Goal: Communication & Community: Participate in discussion

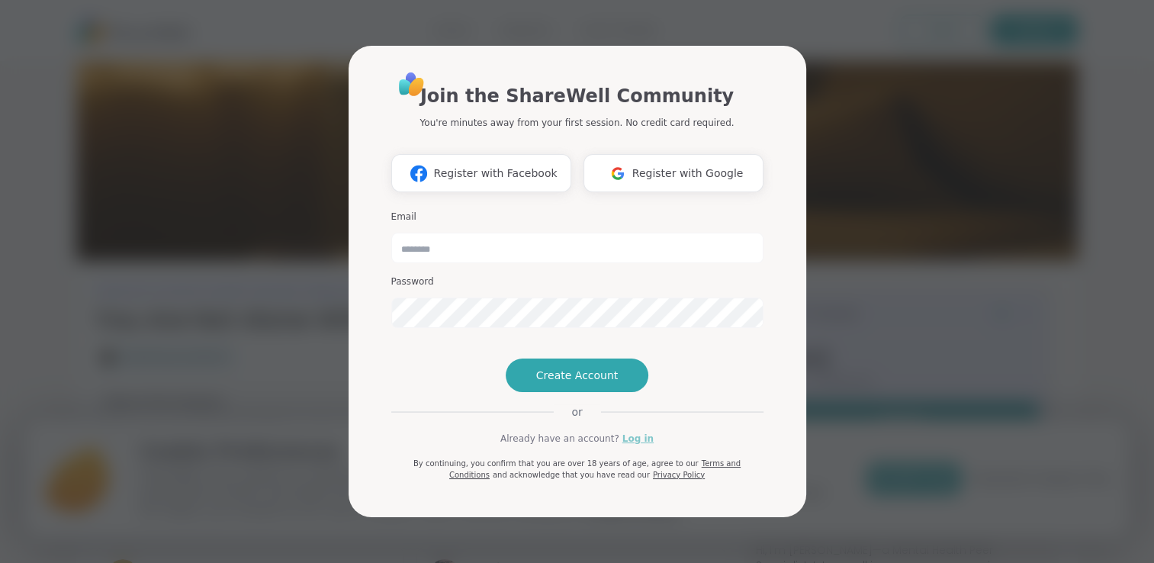
click at [625, 445] on link "Log in" at bounding box center [637, 439] width 31 height 14
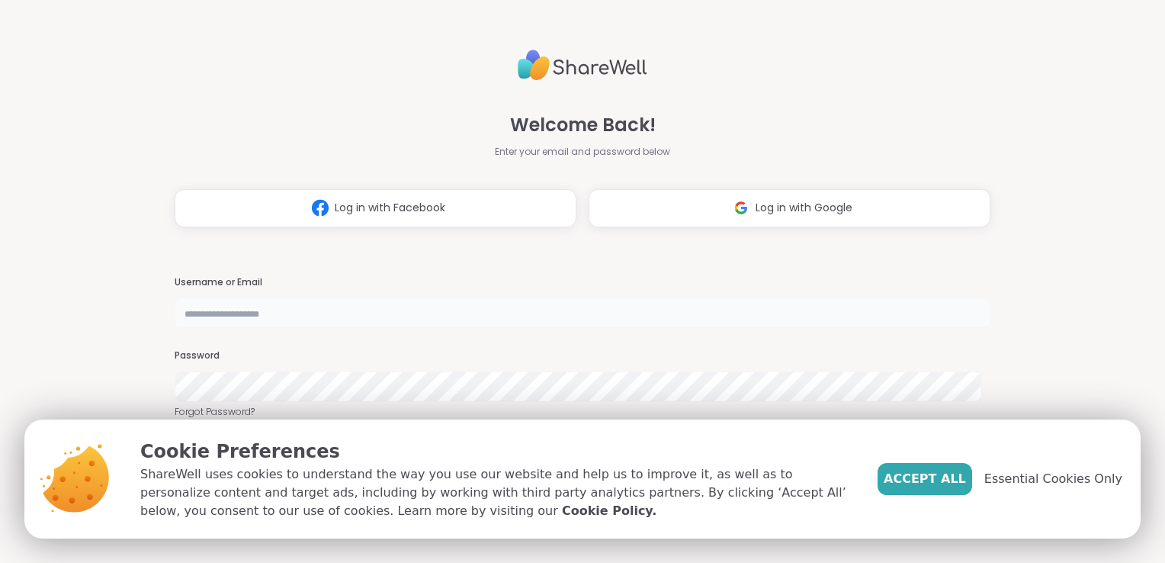
click at [532, 300] on input "text" at bounding box center [583, 312] width 816 height 31
type input "**********"
click at [951, 487] on span "Accept All" at bounding box center [925, 479] width 82 height 18
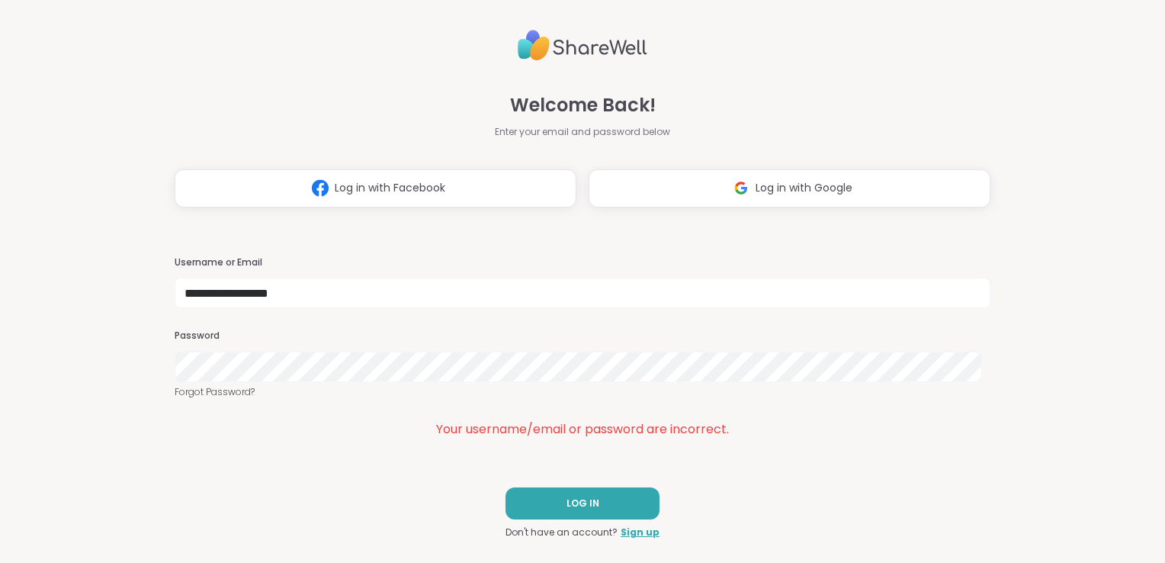
click at [242, 401] on div "**********" at bounding box center [583, 347] width 816 height 183
drag, startPoint x: 242, startPoint y: 392, endPoint x: 217, endPoint y: 395, distance: 24.6
click at [217, 395] on link "Forgot Password?" at bounding box center [583, 392] width 816 height 14
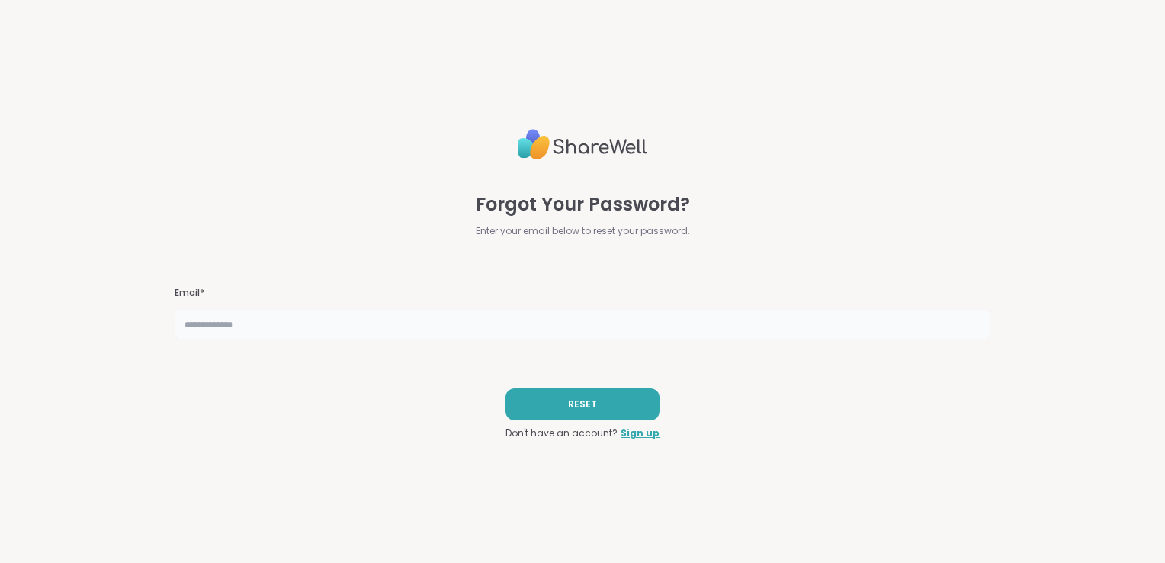
click at [702, 312] on input "text" at bounding box center [583, 324] width 816 height 31
type input "**********"
click at [573, 414] on button "RESET" at bounding box center [583, 404] width 154 height 32
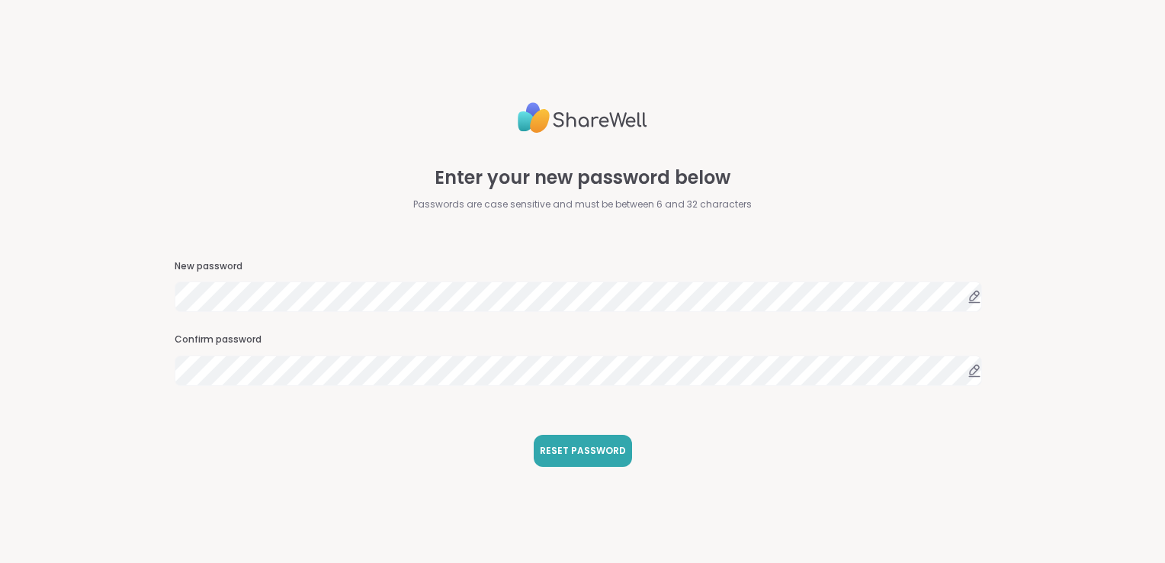
click at [740, 468] on div "Enter your new password below Passwords are case sensitive and must be between …" at bounding box center [583, 281] width 816 height 563
click at [571, 446] on span "RESET PASSWORD" at bounding box center [583, 451] width 86 height 14
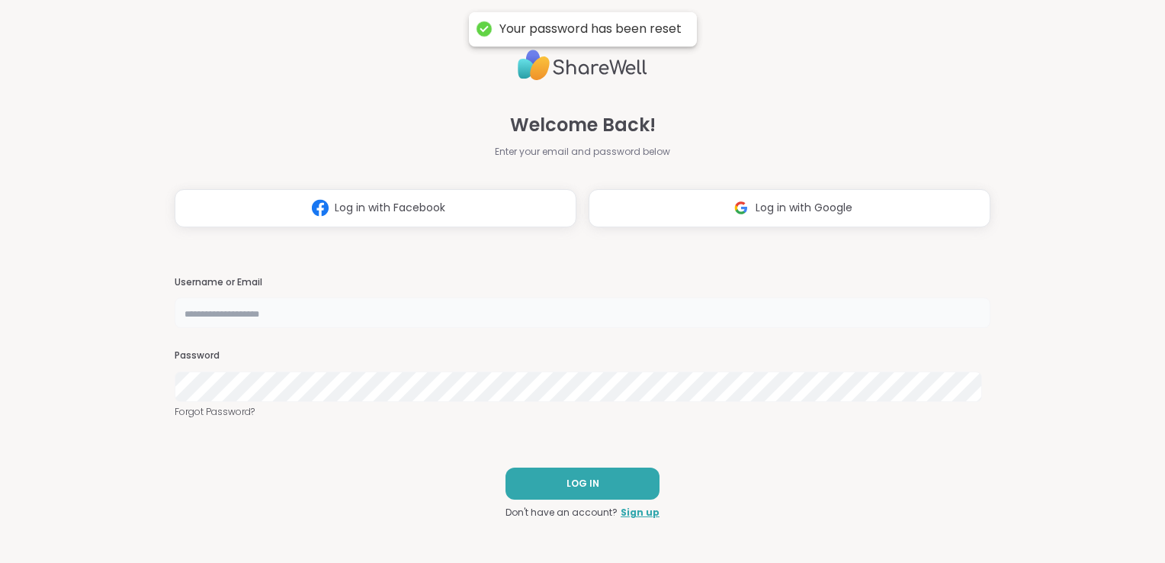
type input "**********"
click at [612, 494] on button "LOG IN" at bounding box center [583, 483] width 154 height 32
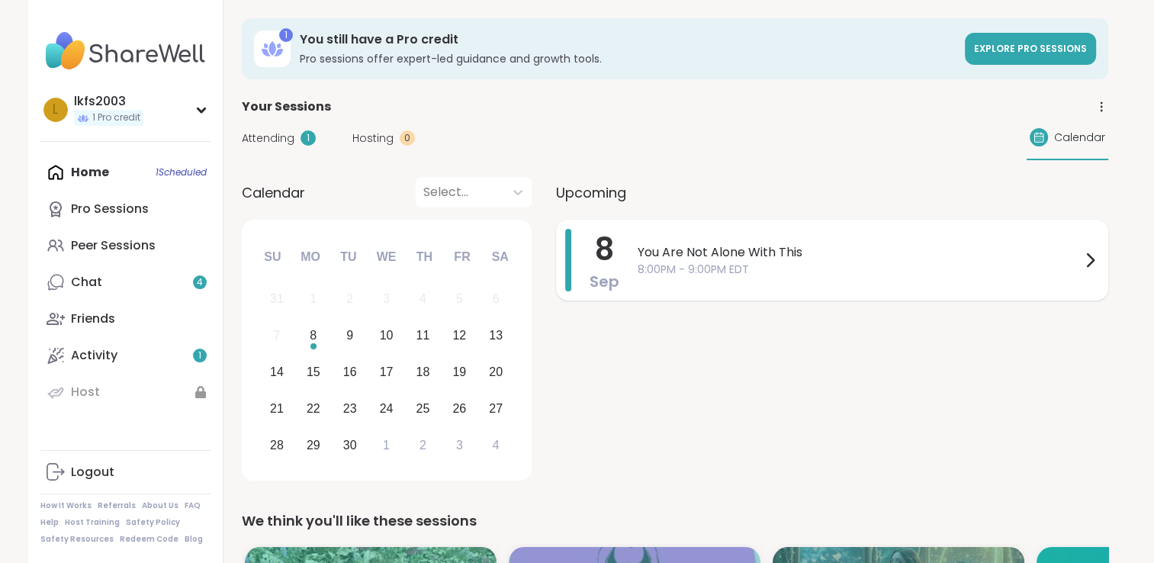
click at [750, 253] on span "You Are Not Alone With This" at bounding box center [858, 252] width 443 height 18
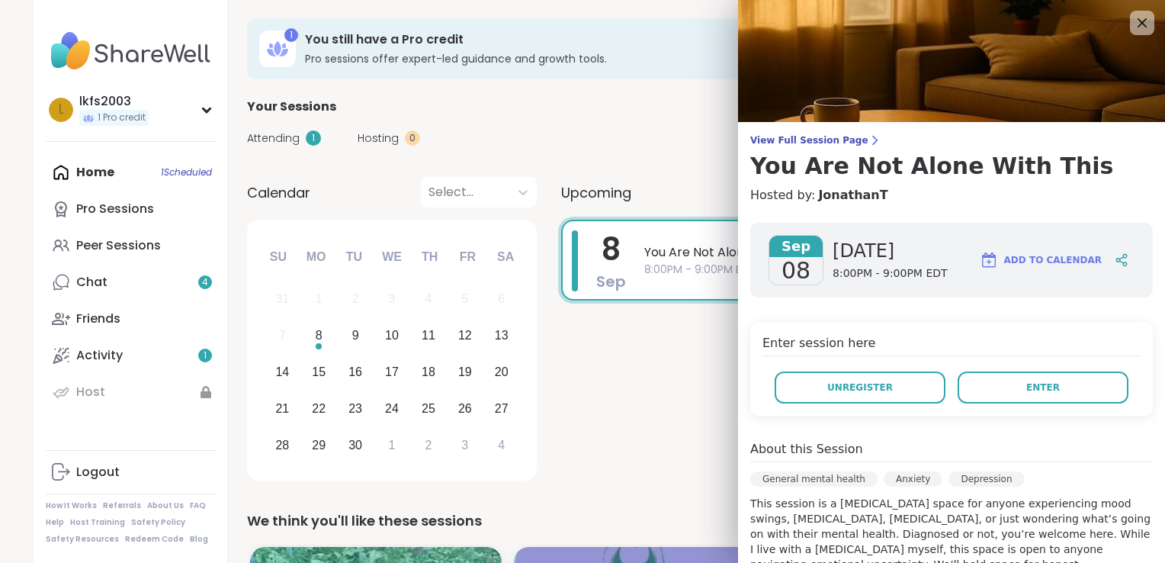
click at [915, 327] on div "Enter session here Unregister Enter" at bounding box center [951, 369] width 403 height 94
click at [1026, 383] on span "Enter" at bounding box center [1043, 387] width 34 height 14
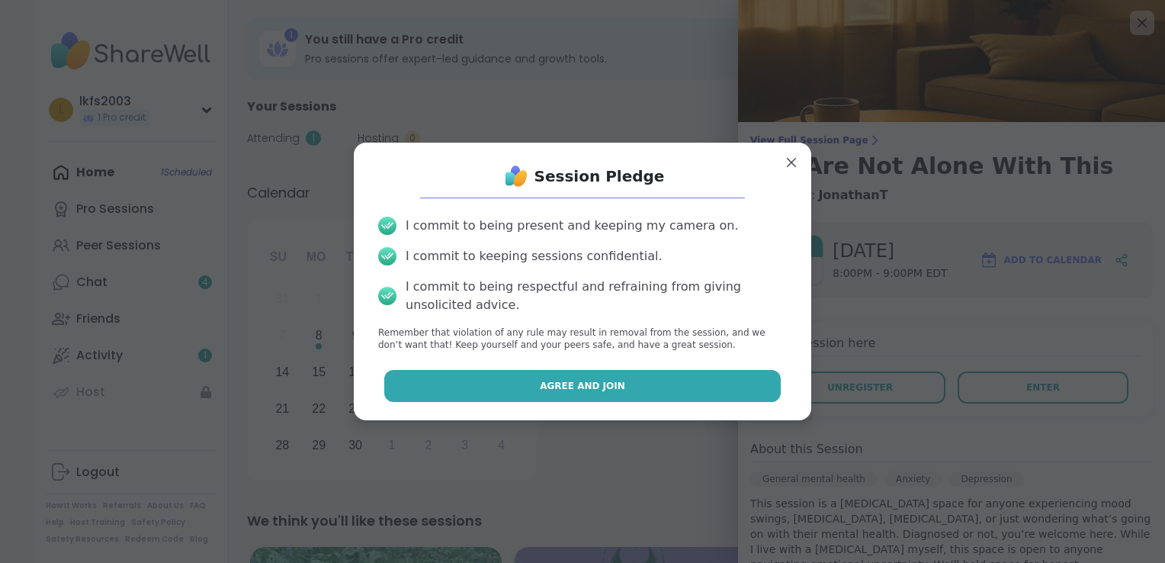
click at [710, 384] on button "Agree and Join" at bounding box center [582, 386] width 397 height 32
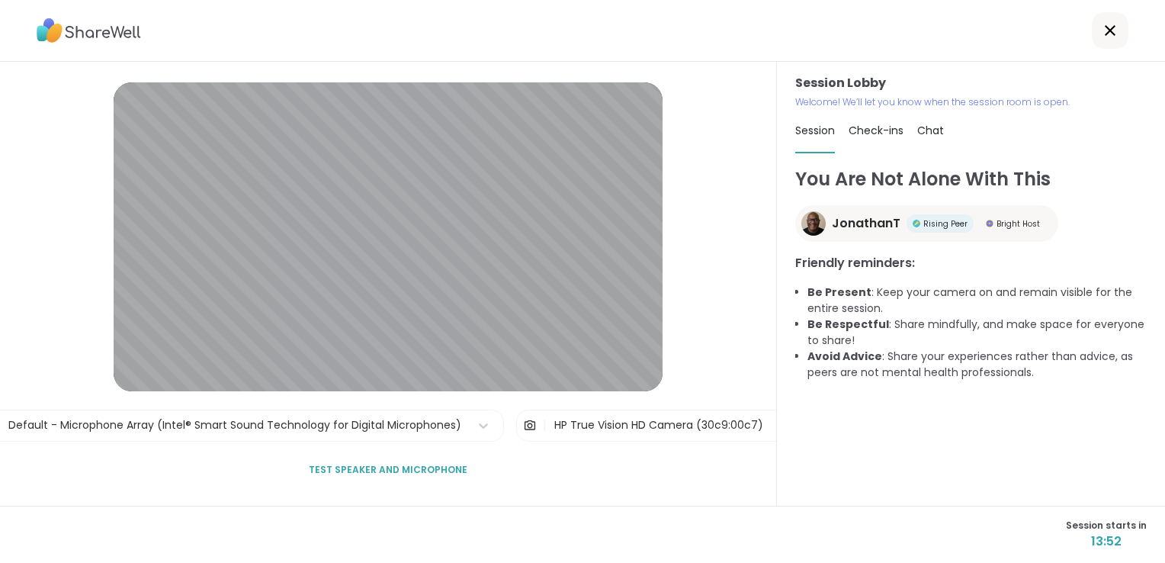
click at [909, 185] on h1 "You Are Not Alone With This" at bounding box center [971, 178] width 352 height 27
click at [906, 176] on h1 "You Are Not Alone With This" at bounding box center [971, 178] width 352 height 27
click at [907, 129] on span "1" at bounding box center [914, 130] width 15 height 15
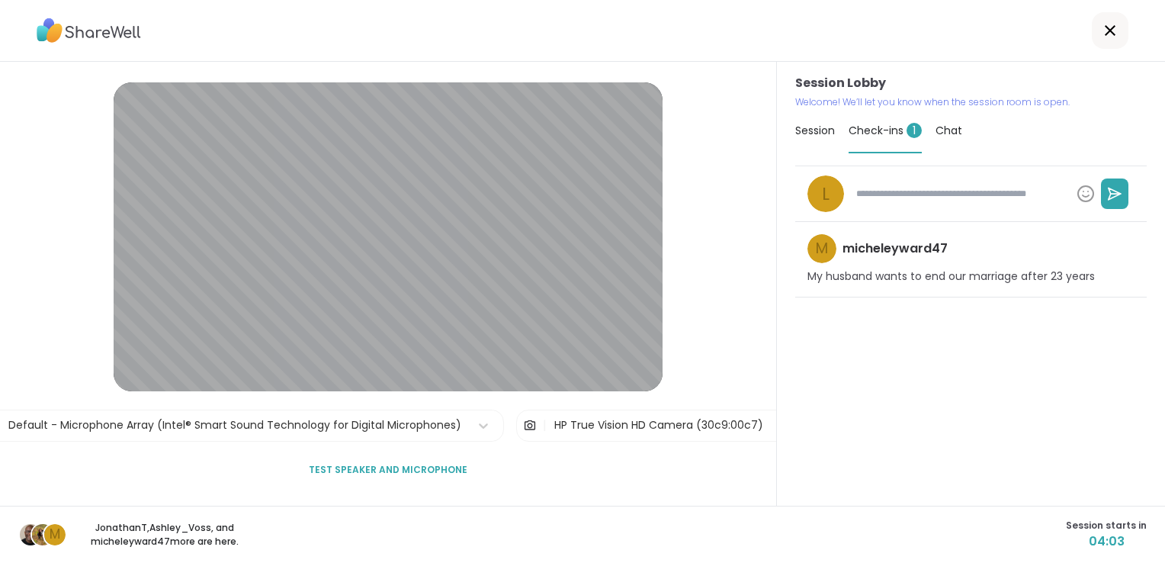
type textarea "*"
click at [936, 130] on span "Chat" at bounding box center [949, 130] width 27 height 15
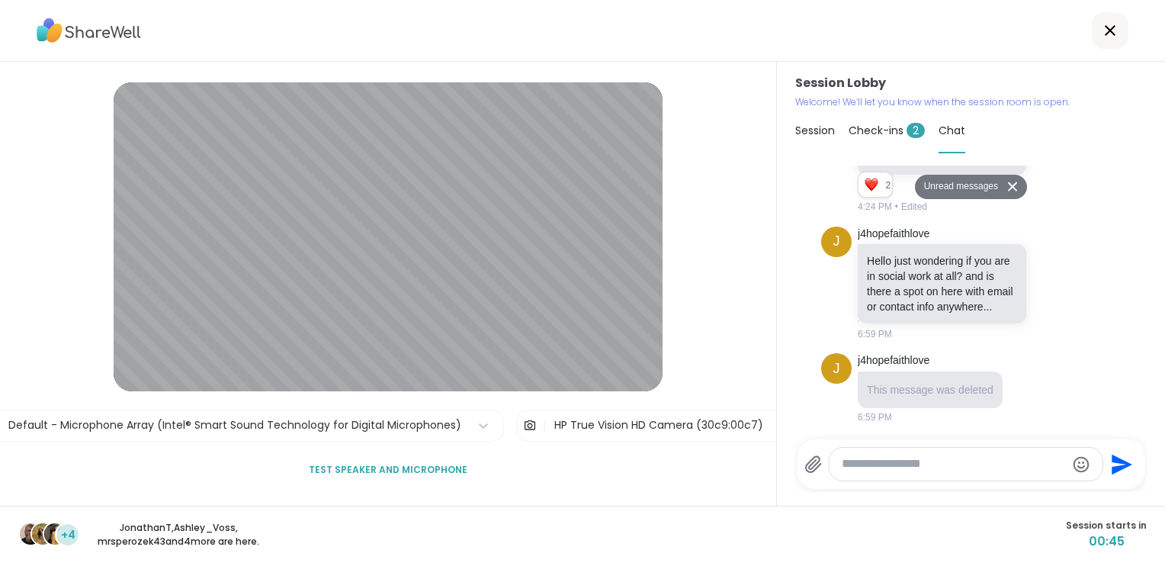
scroll to position [1272, 0]
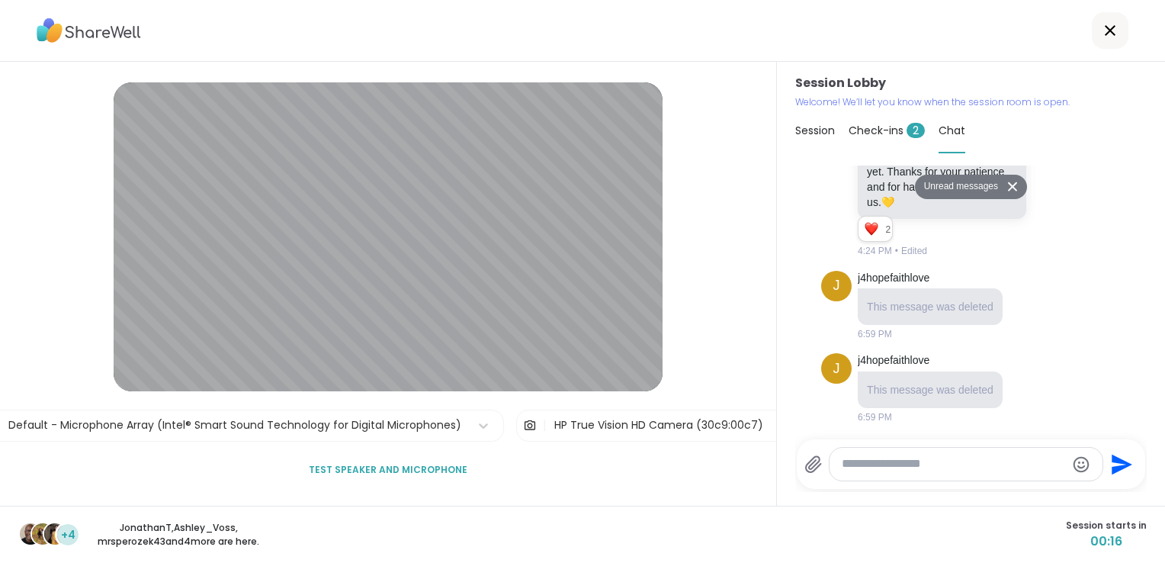
click at [995, 268] on div "j j4hopefaithlove This message was deleted 6:59 PM" at bounding box center [970, 306] width 299 height 83
click at [1003, 188] on button at bounding box center [1015, 186] width 24 height 22
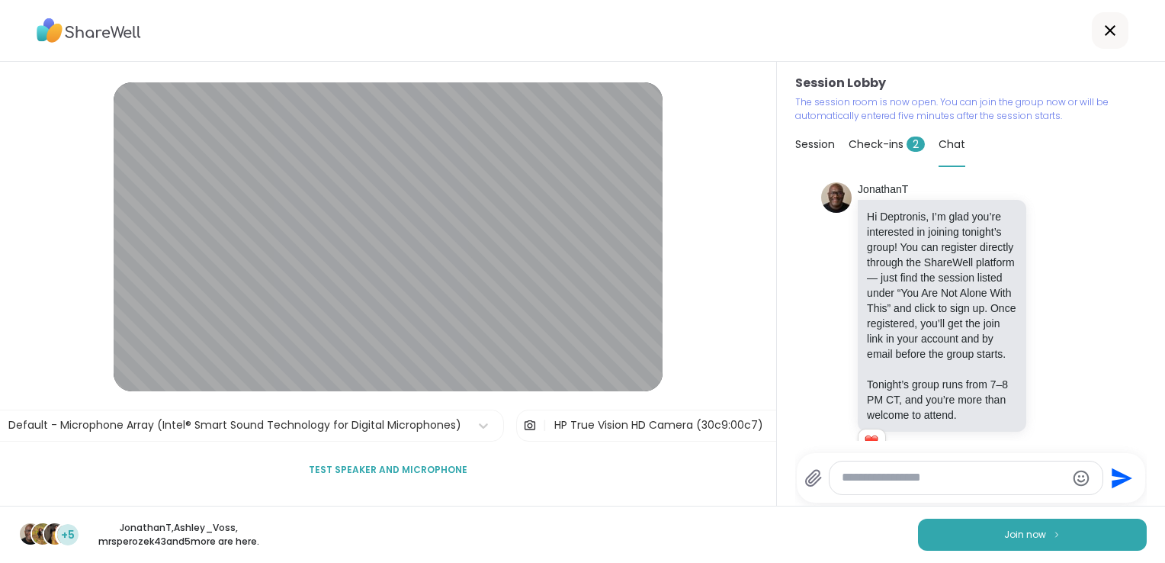
scroll to position [117, 0]
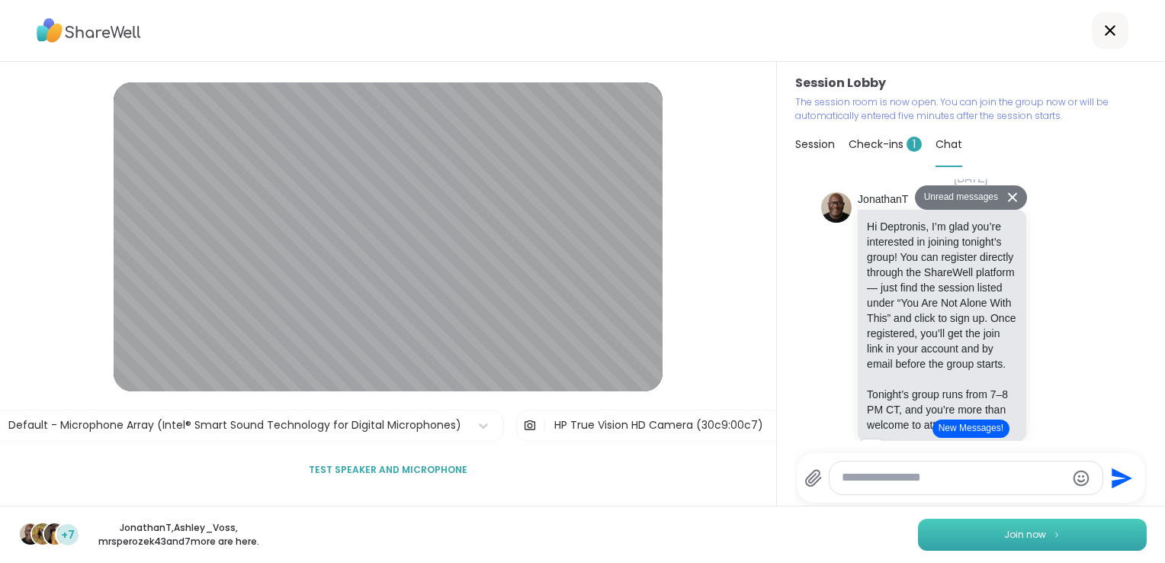
click at [984, 538] on button "Join now" at bounding box center [1032, 535] width 229 height 32
